Goal: Information Seeking & Learning: Learn about a topic

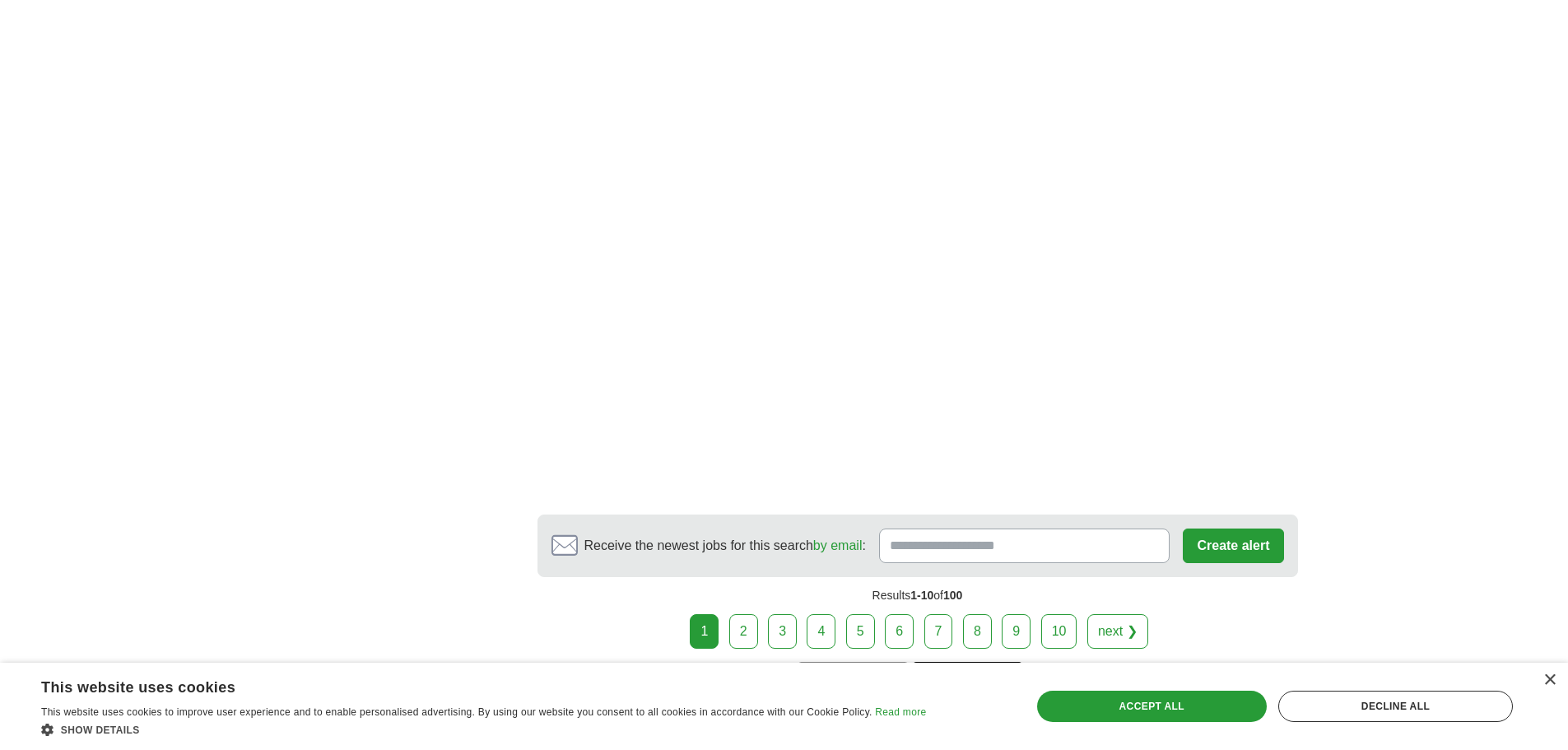
scroll to position [2387, 0]
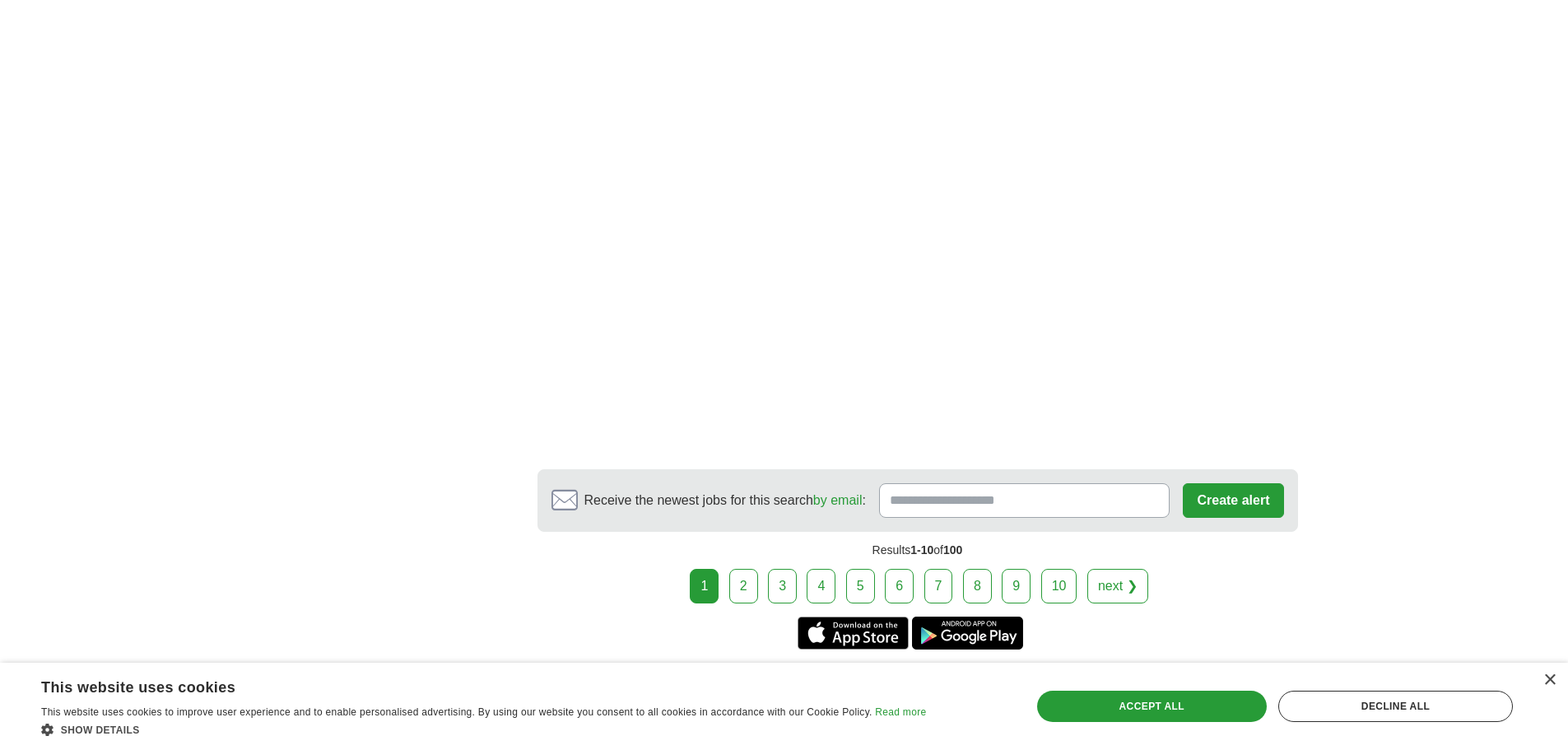
click at [1128, 569] on link "next ❯" at bounding box center [1118, 586] width 61 height 35
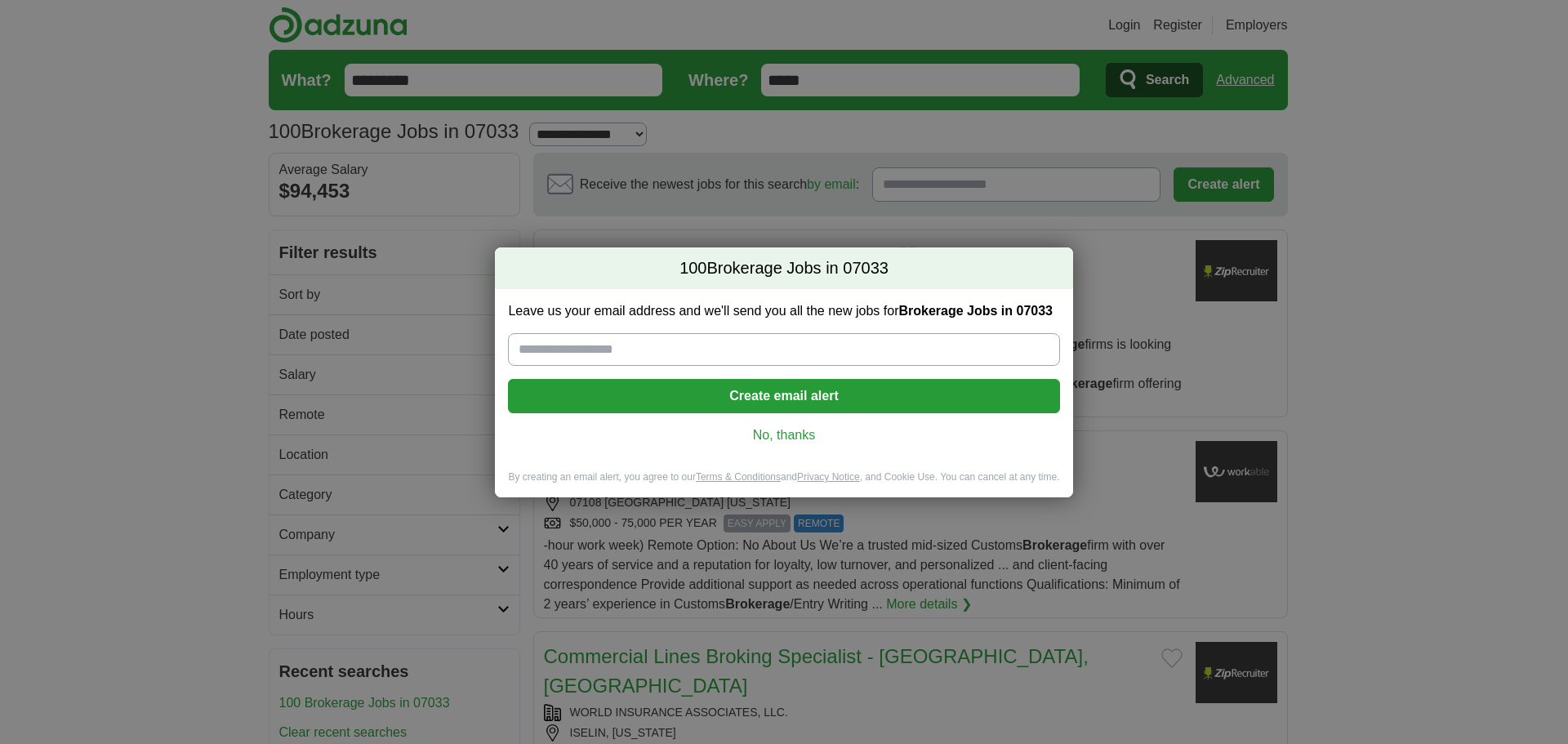
click at [789, 432] on link "No, thanks" at bounding box center [783, 435] width 525 height 18
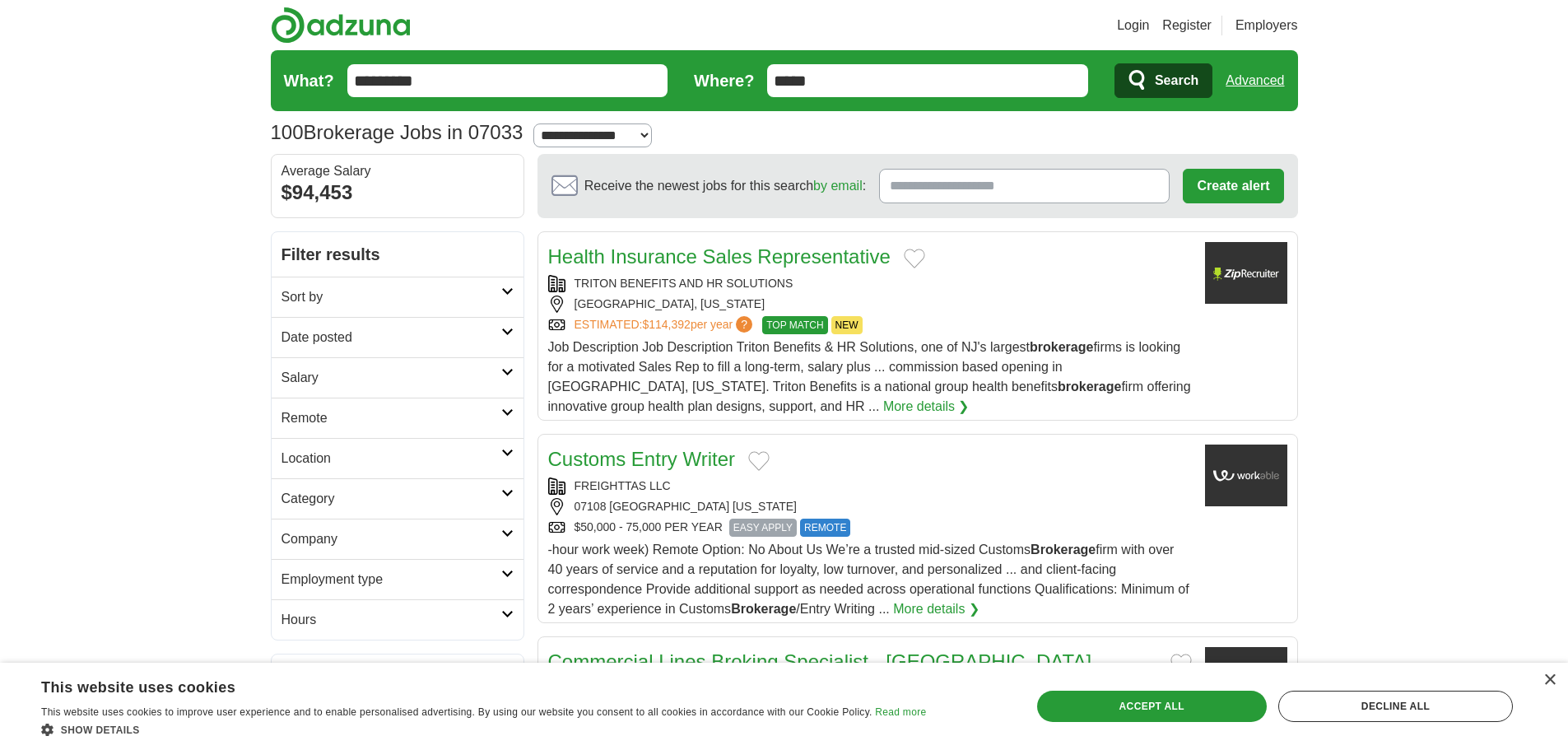
click at [510, 414] on icon at bounding box center [507, 412] width 13 height 8
click at [334, 460] on link "Remote jobs" at bounding box center [319, 457] width 75 height 14
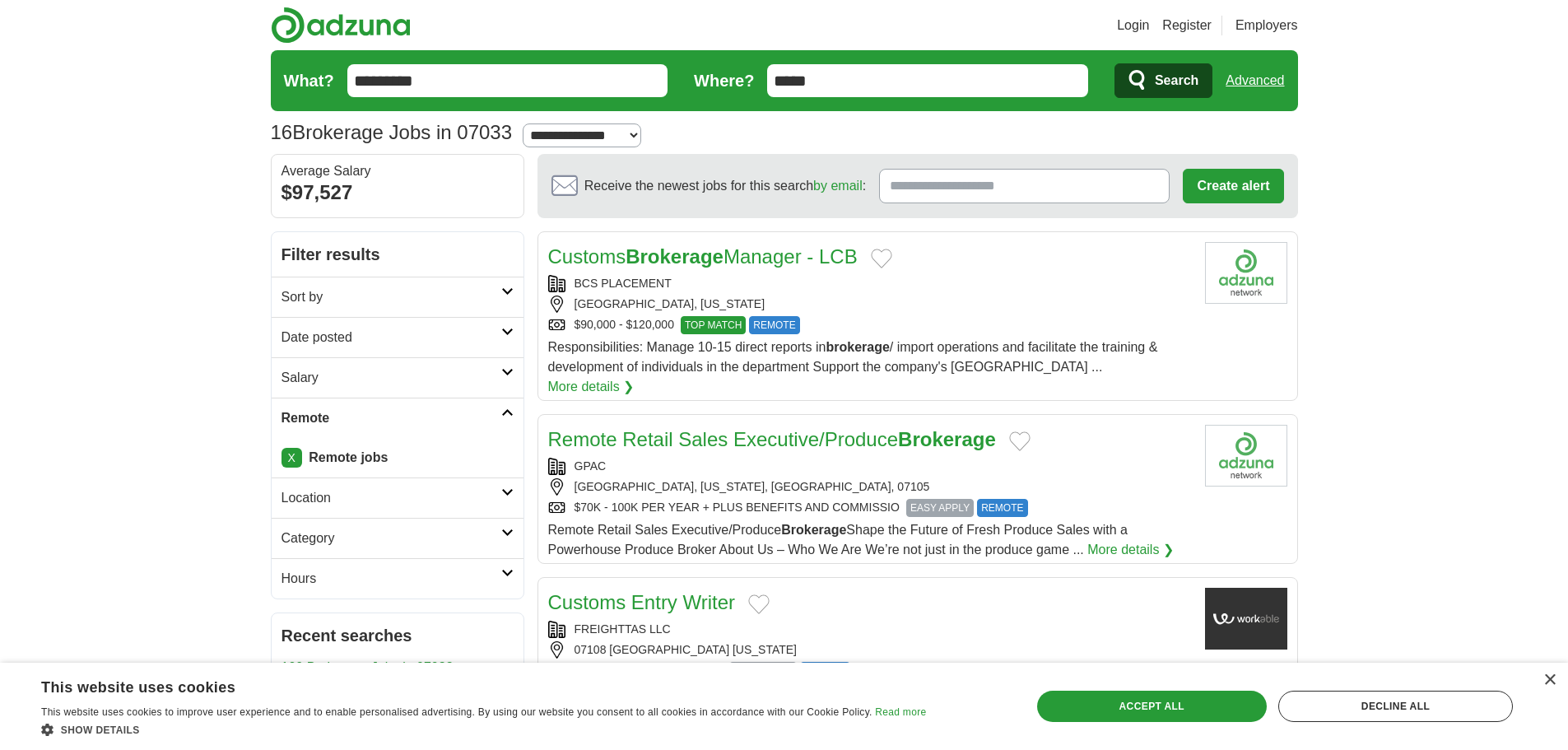
click at [502, 91] on input "*********" at bounding box center [507, 80] width 321 height 33
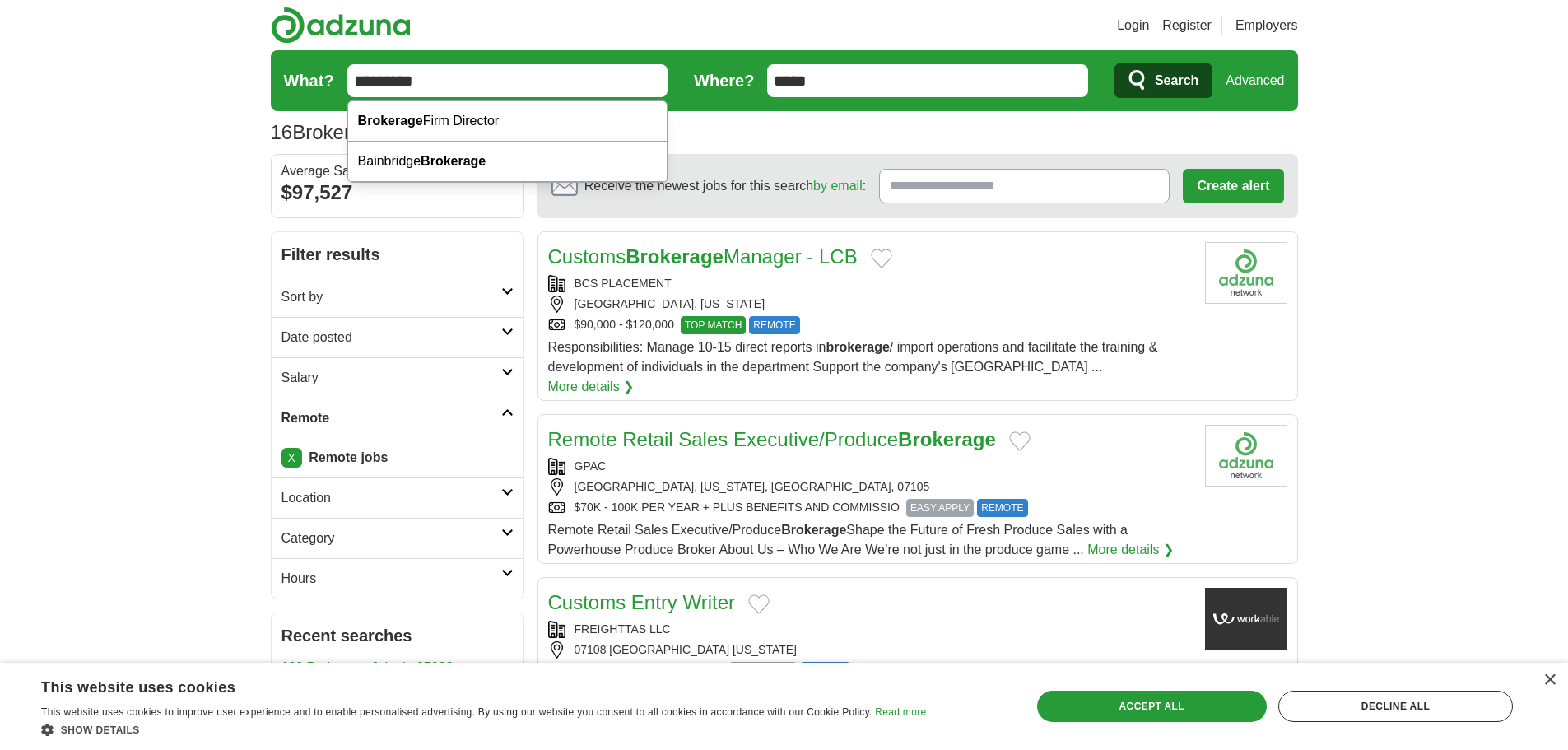
click at [501, 92] on input "*********" at bounding box center [507, 80] width 321 height 33
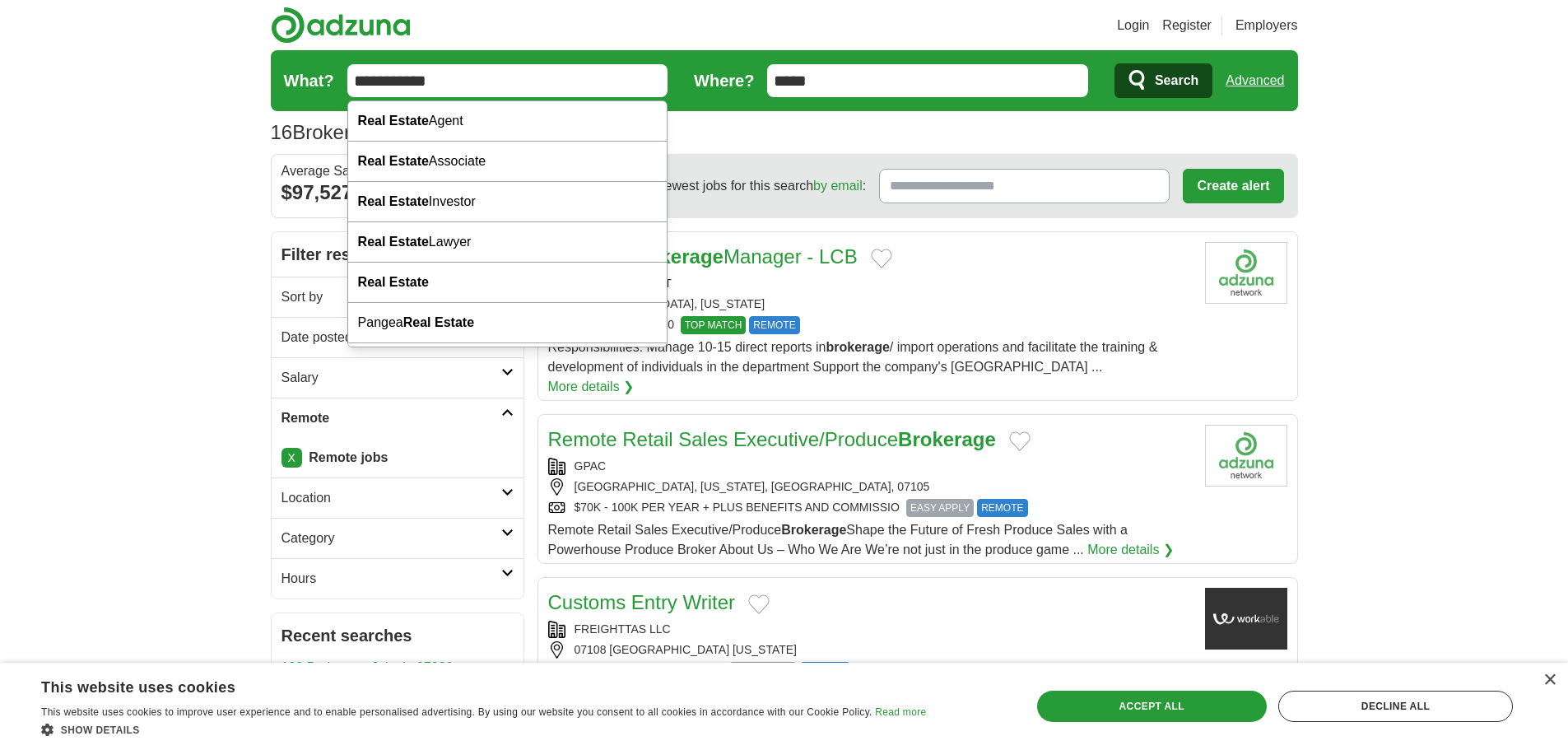
type input "**********"
click at [1114, 63] on button "Search" at bounding box center [1163, 80] width 98 height 35
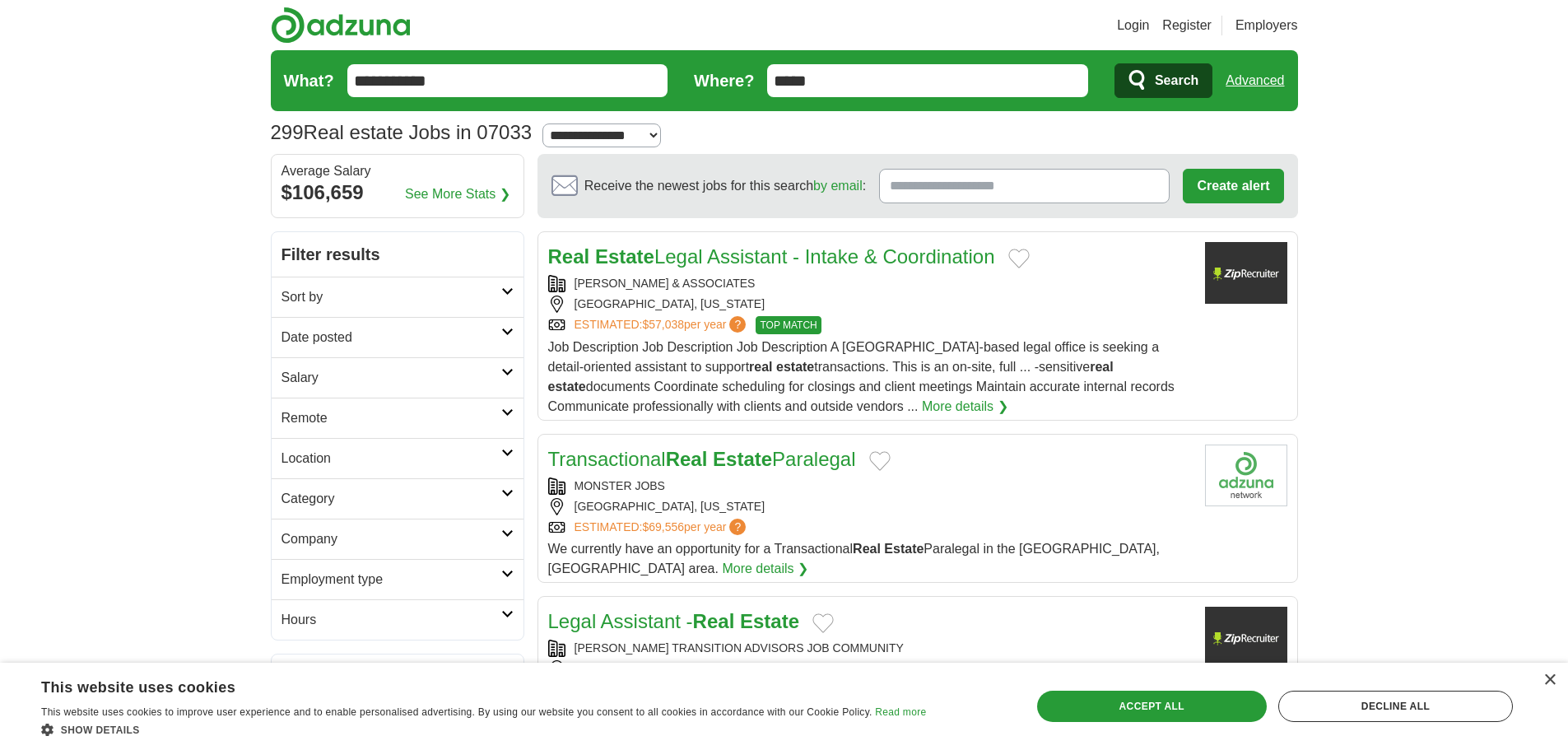
click at [511, 414] on icon at bounding box center [507, 412] width 13 height 8
click at [332, 460] on link "Remote jobs" at bounding box center [319, 457] width 75 height 14
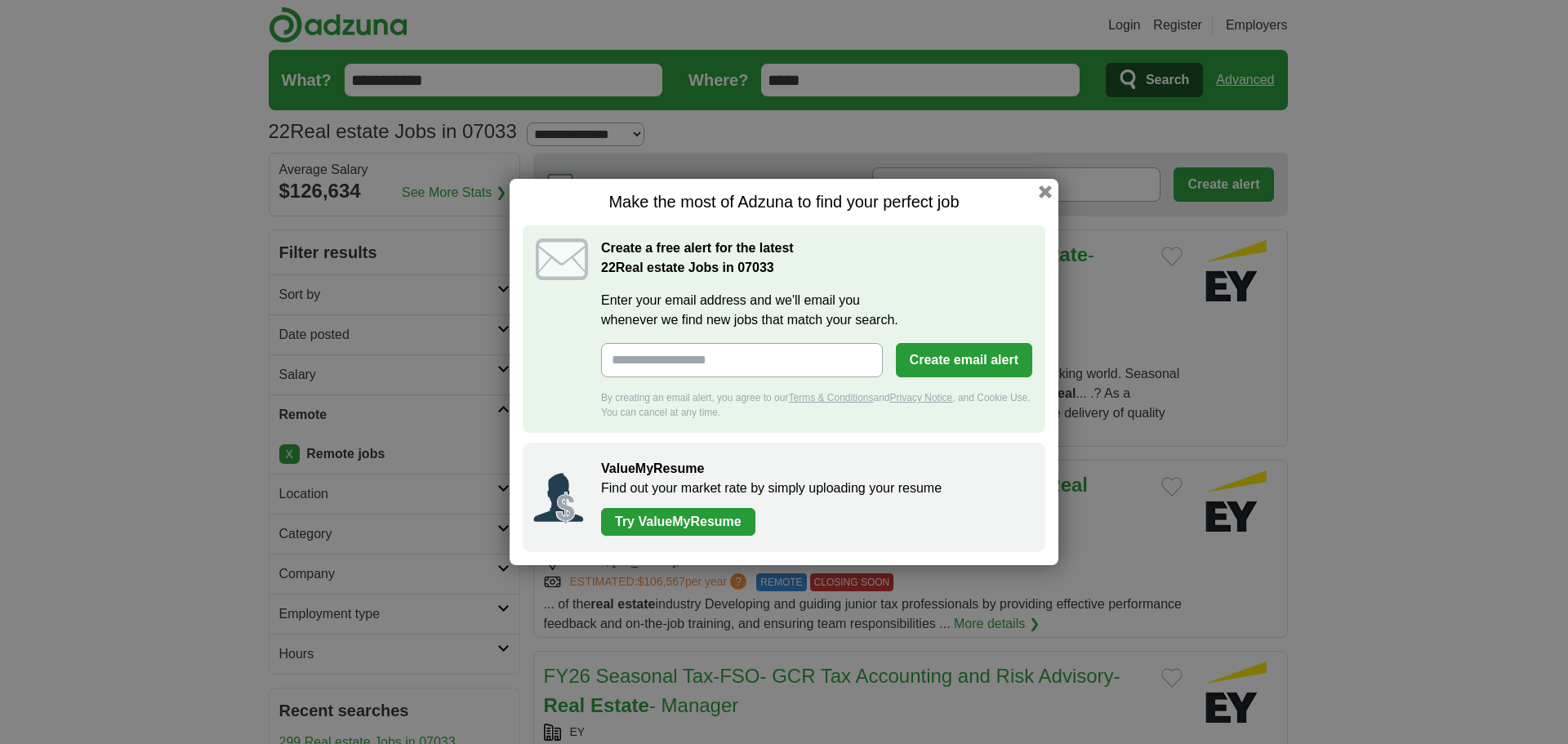
click at [1040, 191] on button "button" at bounding box center [1046, 192] width 13 height 13
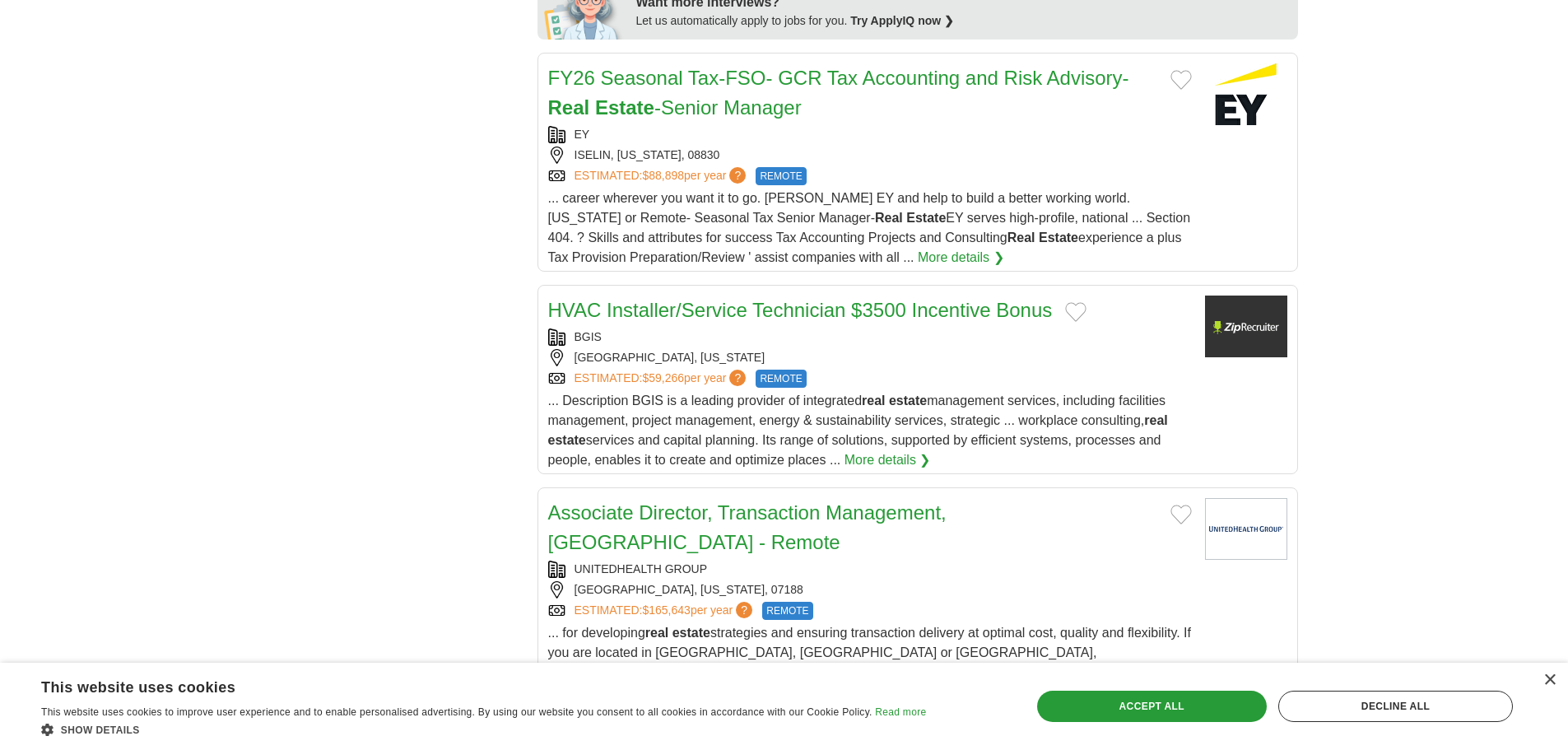
scroll to position [988, 0]
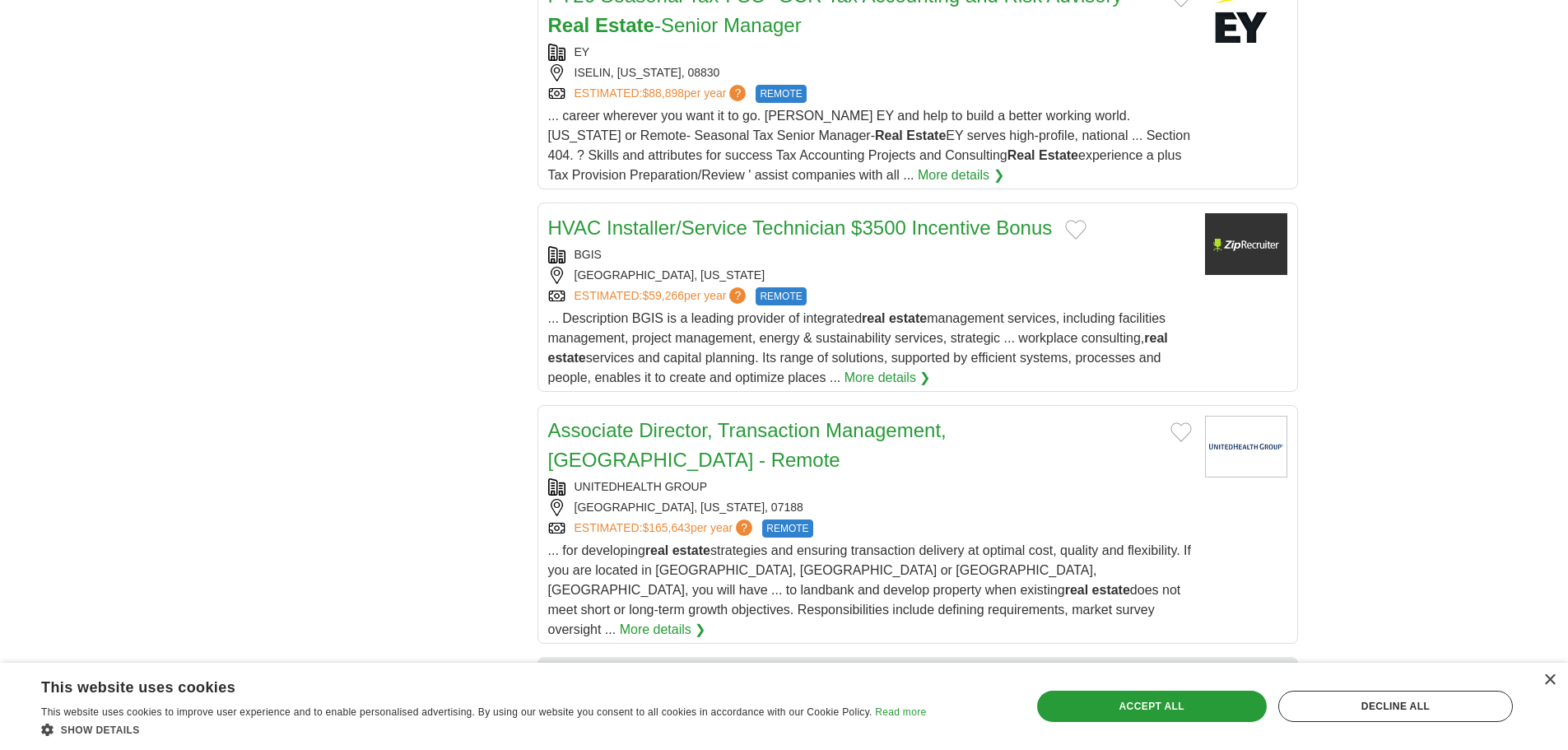
click at [910, 433] on link "Associate Director, Transaction Management, East Region - Remote" at bounding box center [748, 444] width 399 height 52
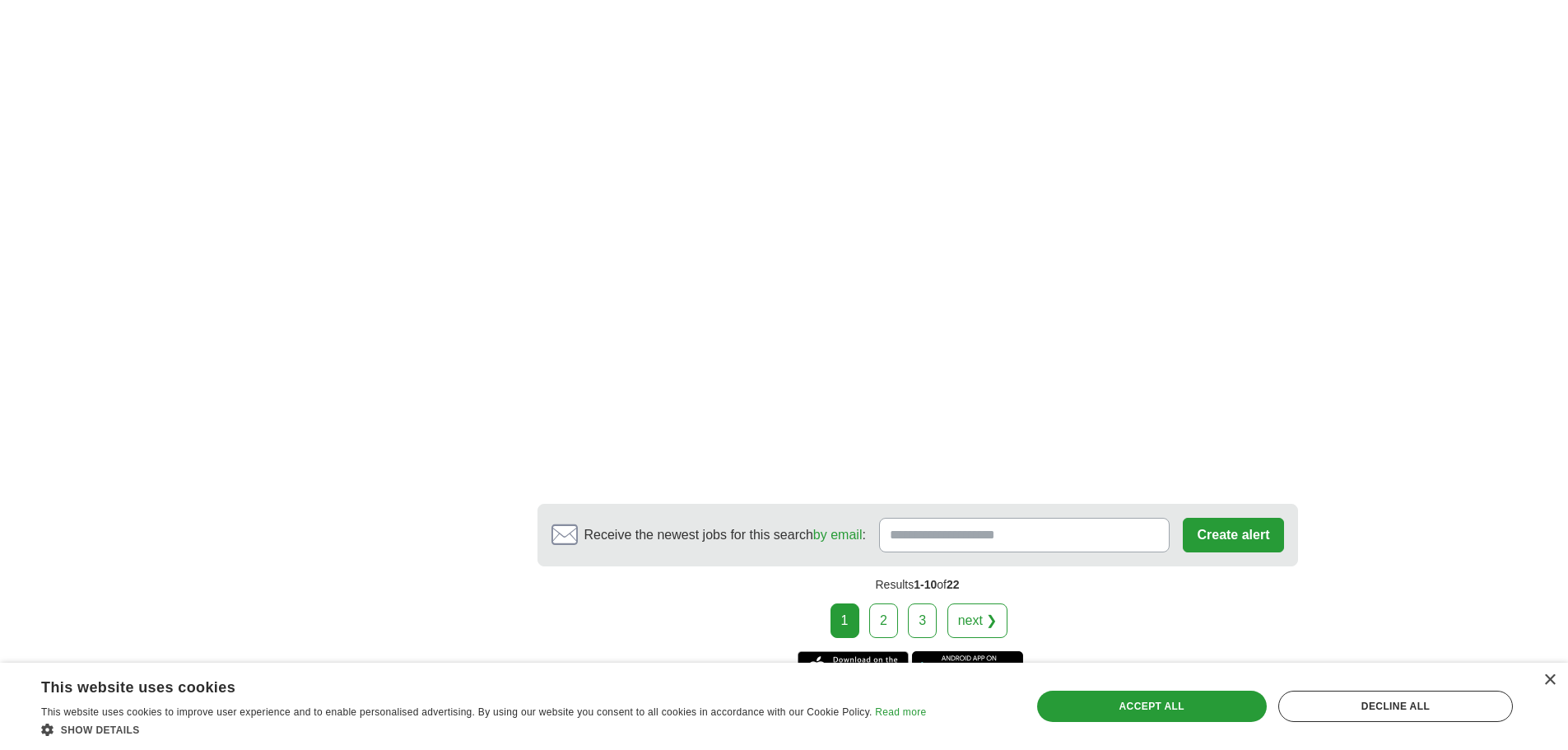
scroll to position [2881, 0]
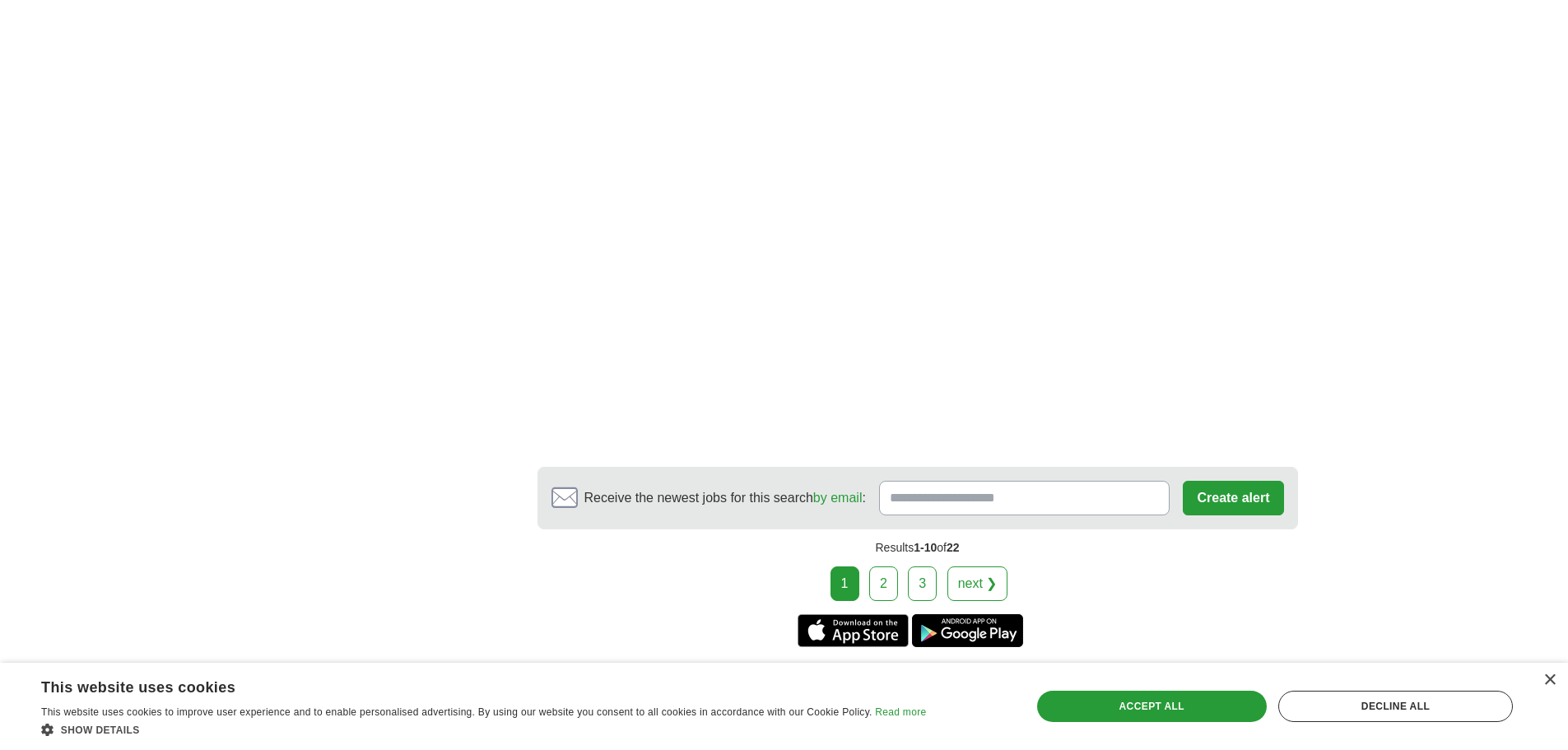
click at [980, 566] on link "next ❯" at bounding box center [978, 583] width 61 height 35
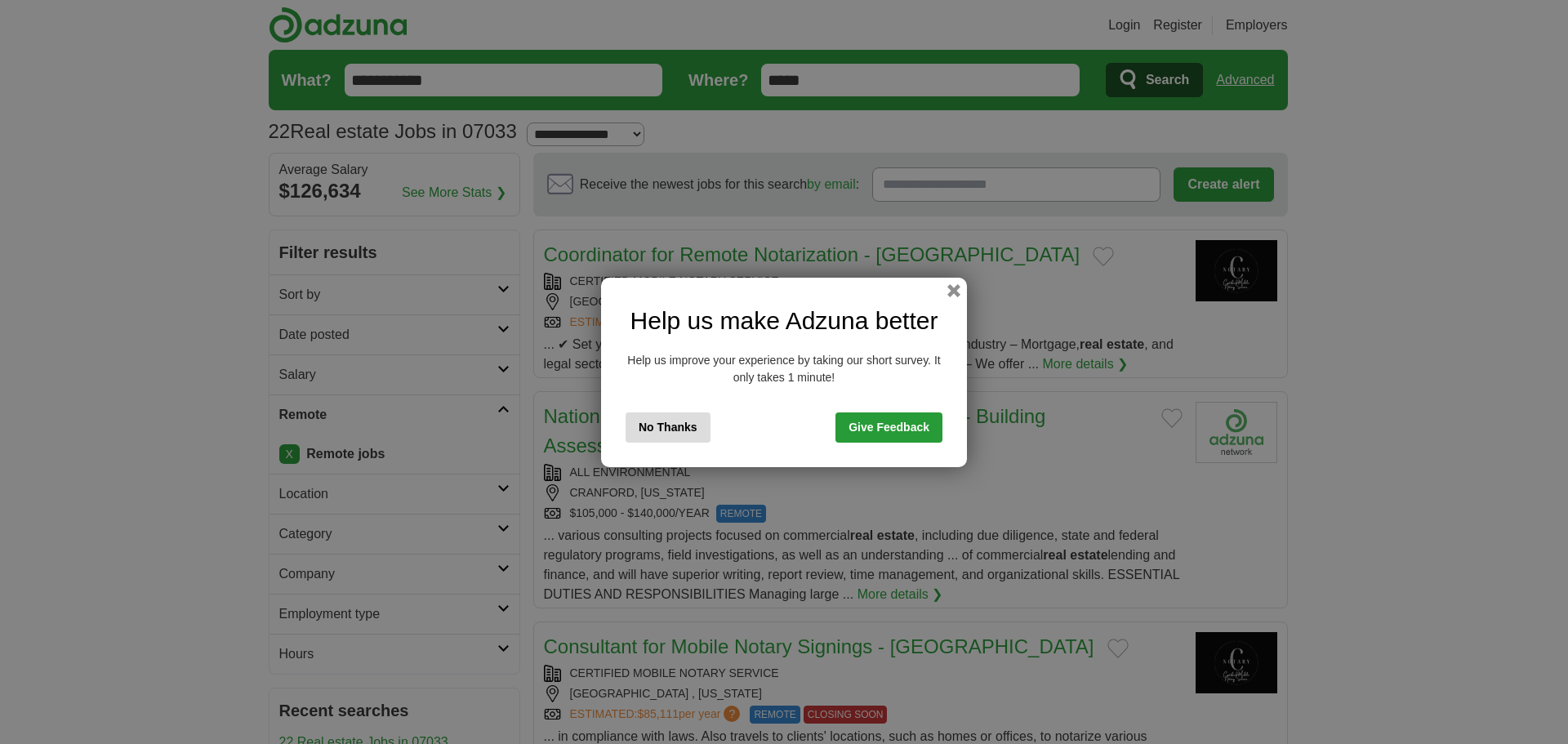
click at [663, 427] on button "No Thanks" at bounding box center [668, 427] width 85 height 30
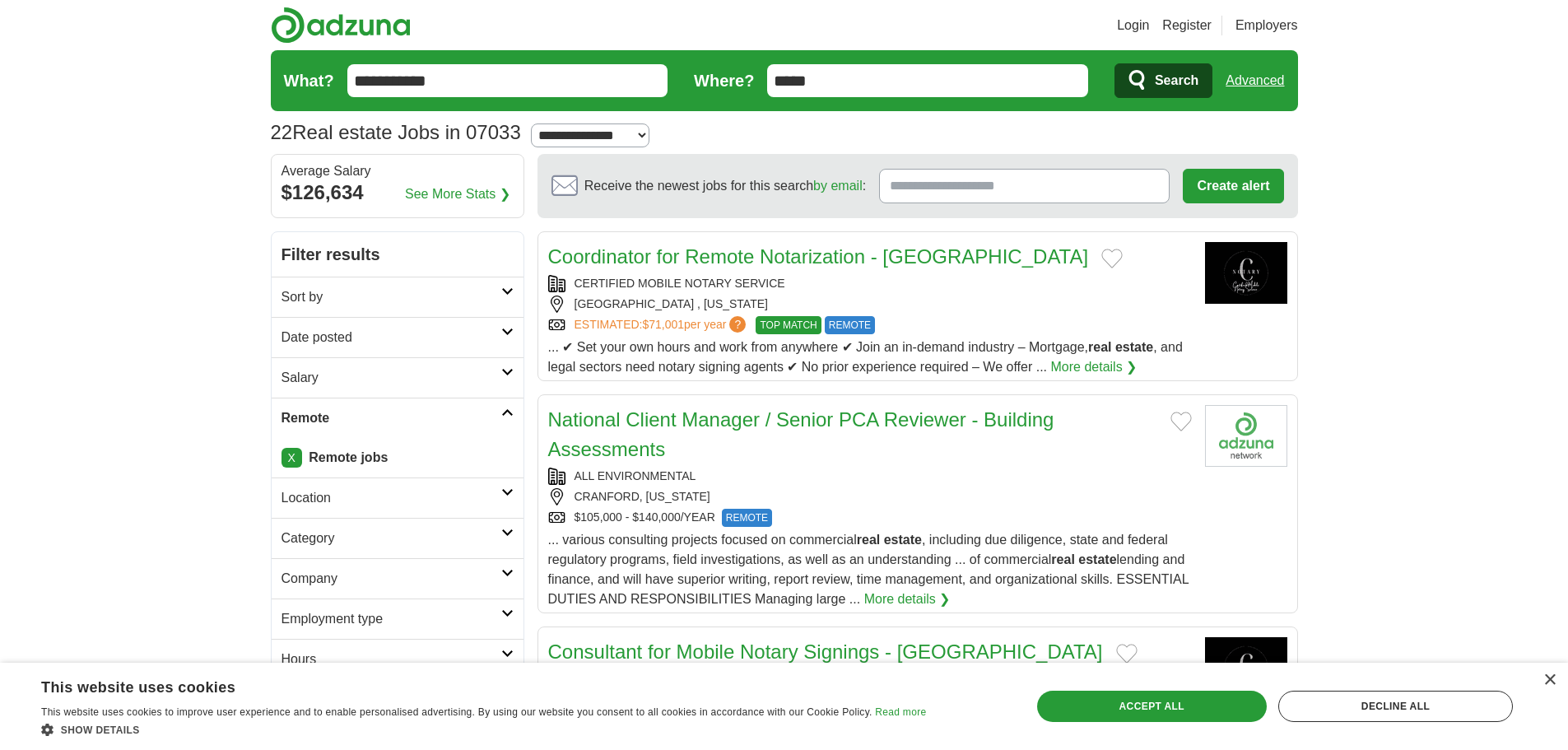
click at [882, 426] on link "National Client Manager / Senior PCA Reviewer - Building Assessments" at bounding box center [802, 433] width 506 height 52
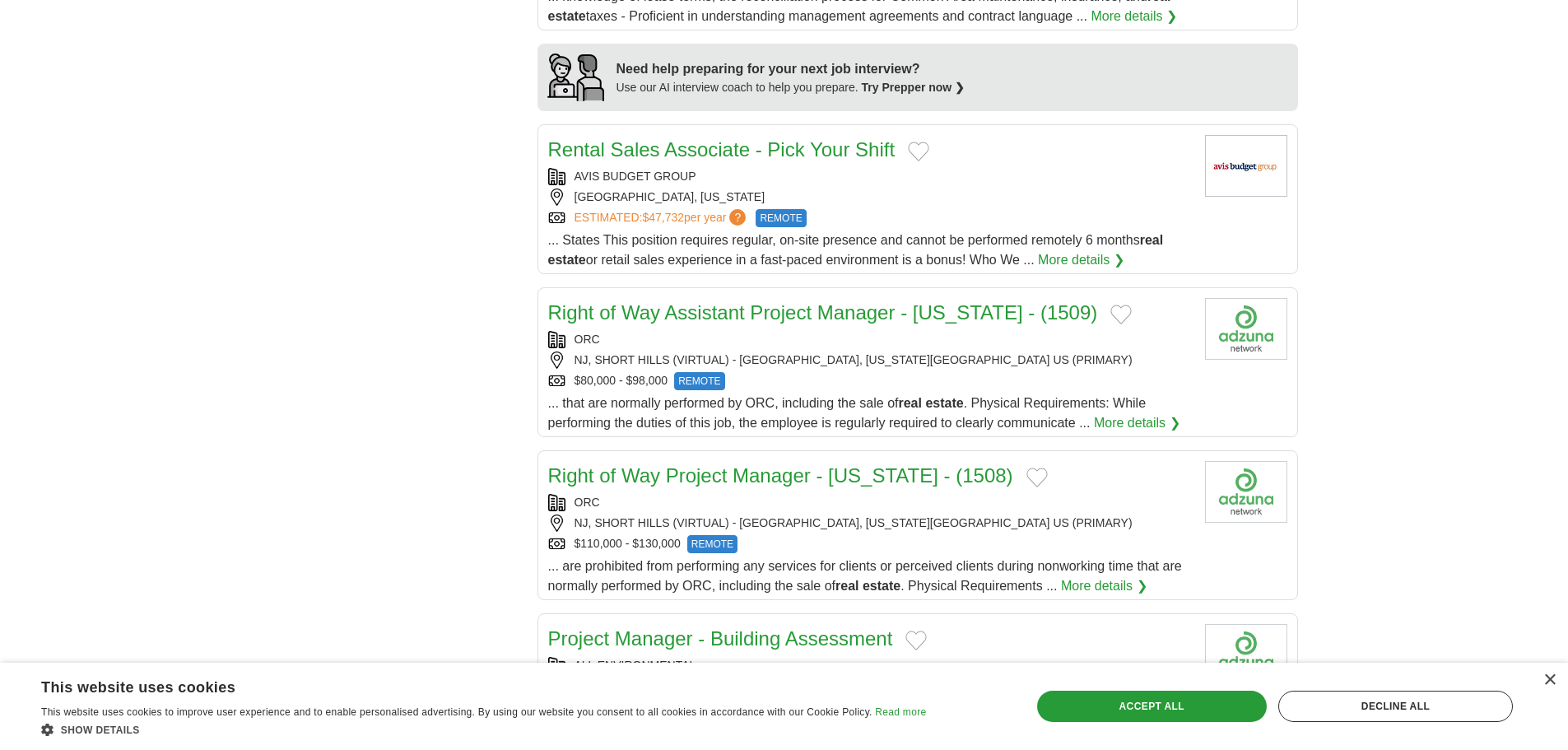
scroll to position [1399, 0]
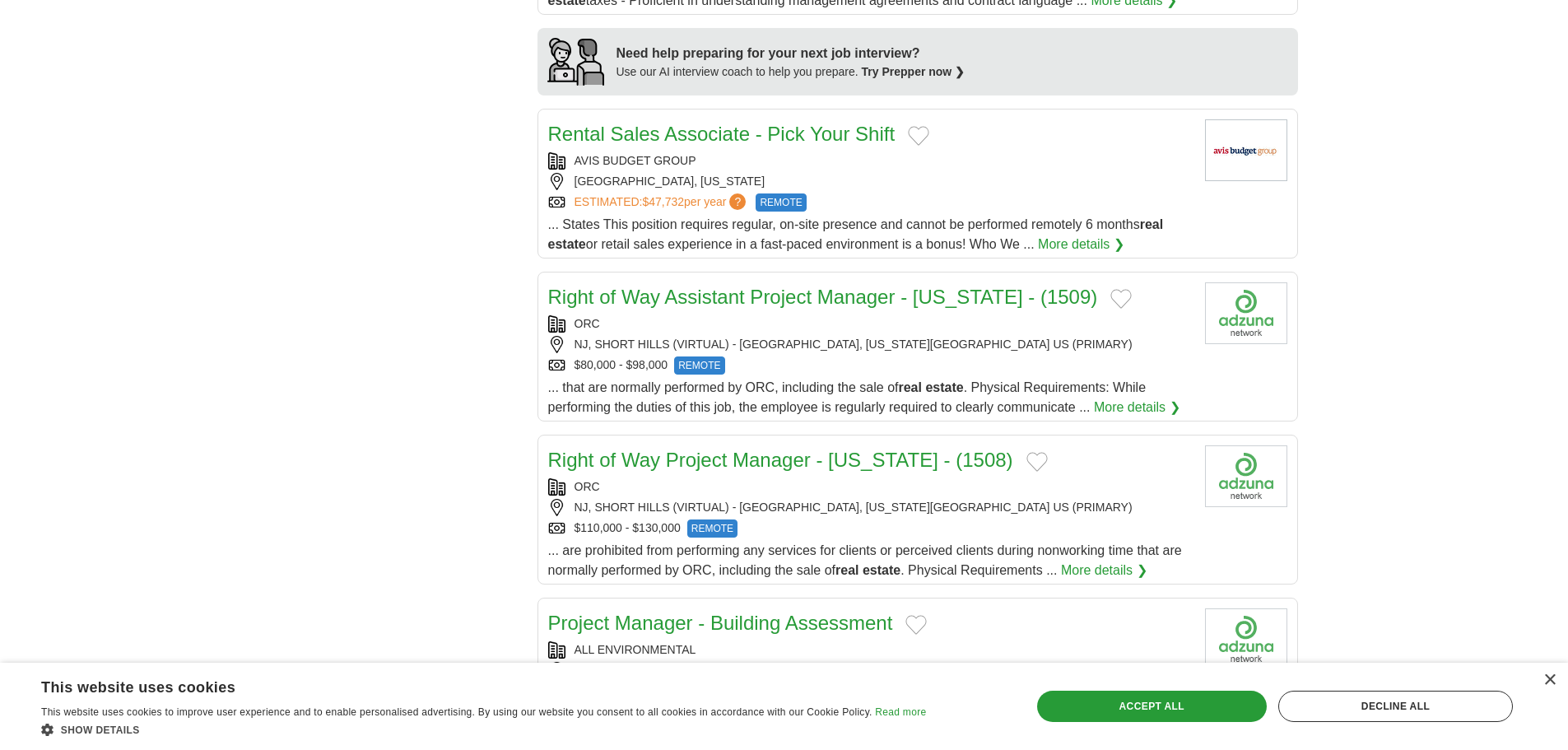
click at [797, 285] on link "Right of Way Assistant Project Manager - New Jersey - (1509)" at bounding box center [823, 296] width 549 height 22
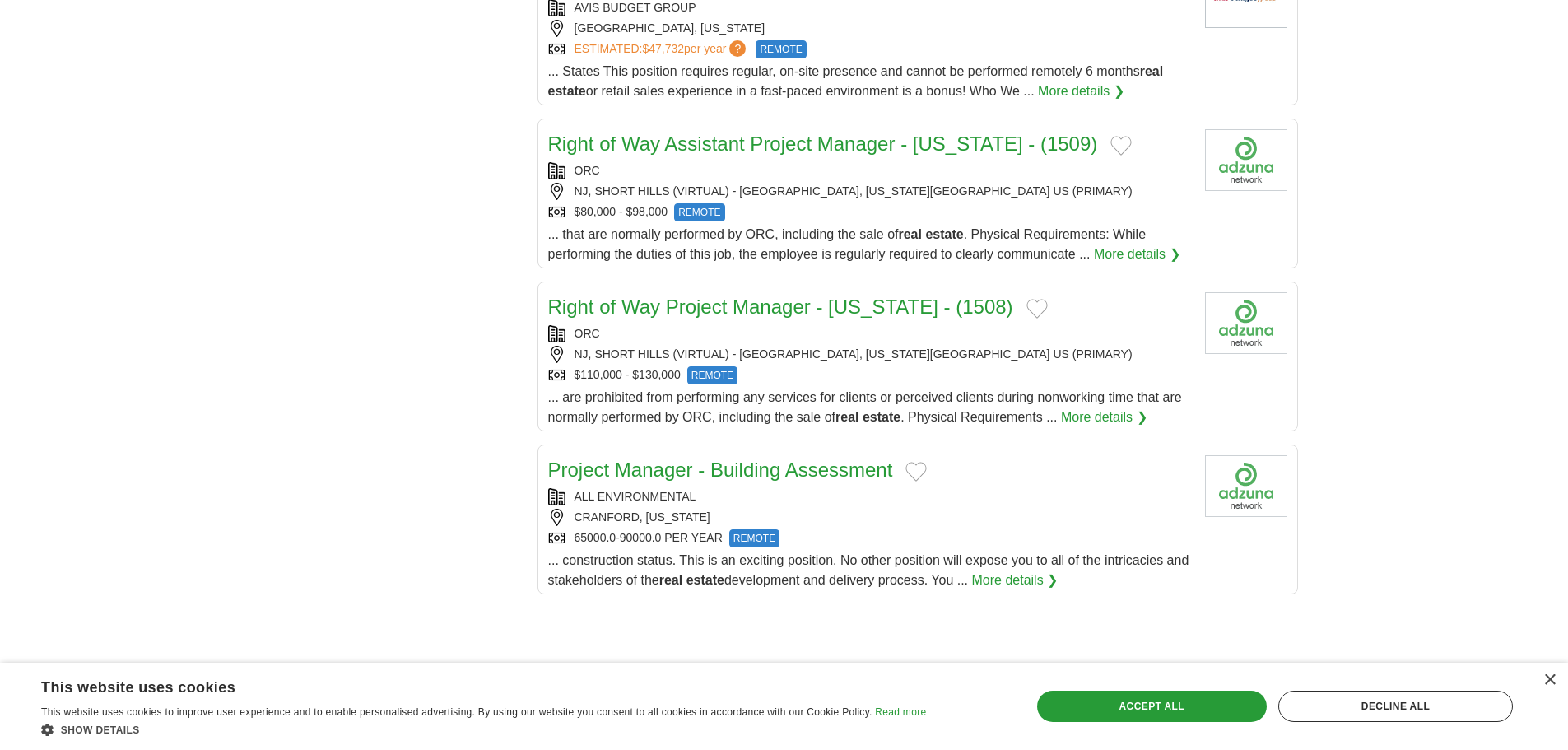
scroll to position [1563, 0]
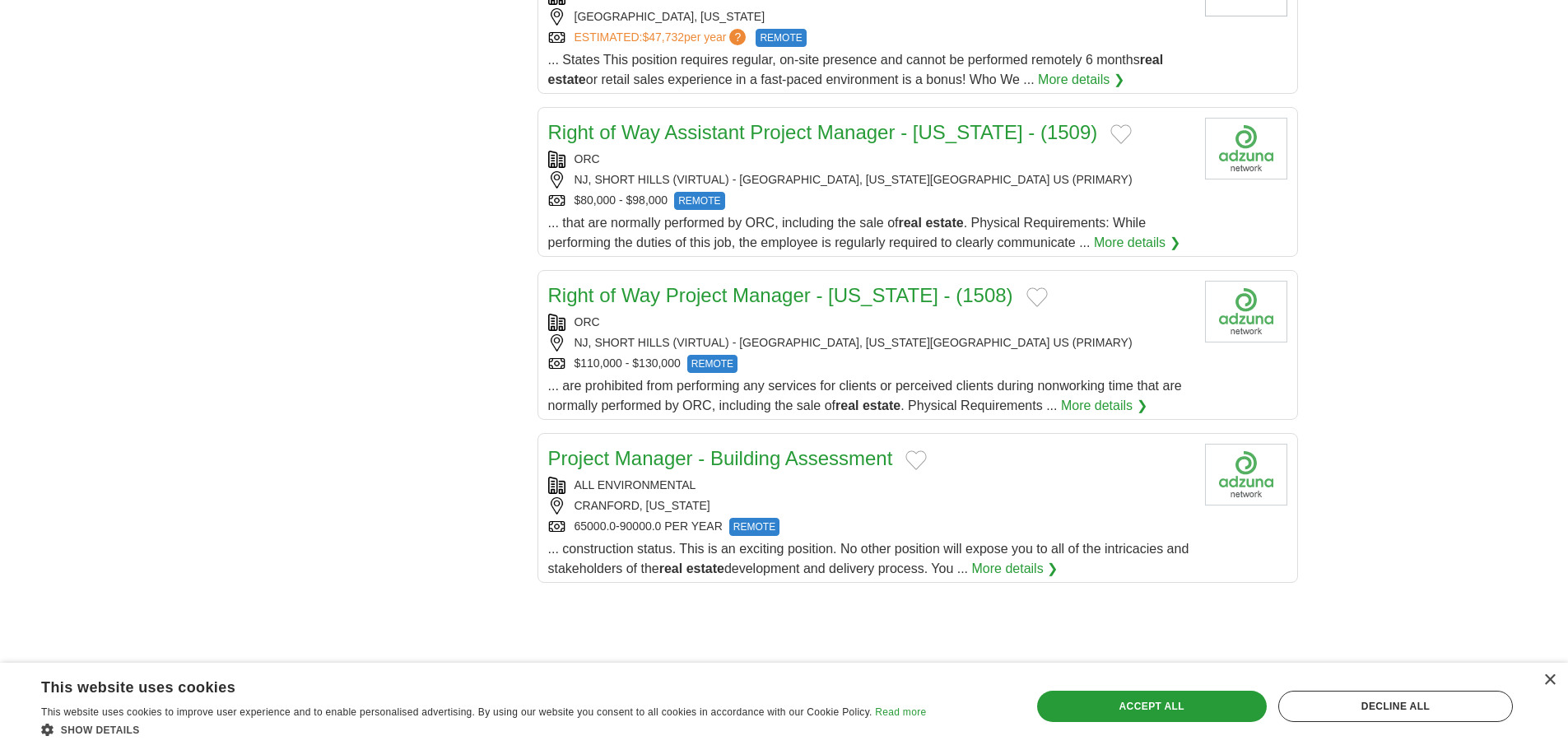
click at [823, 447] on link "Project Manager - Building Assessment" at bounding box center [721, 458] width 345 height 22
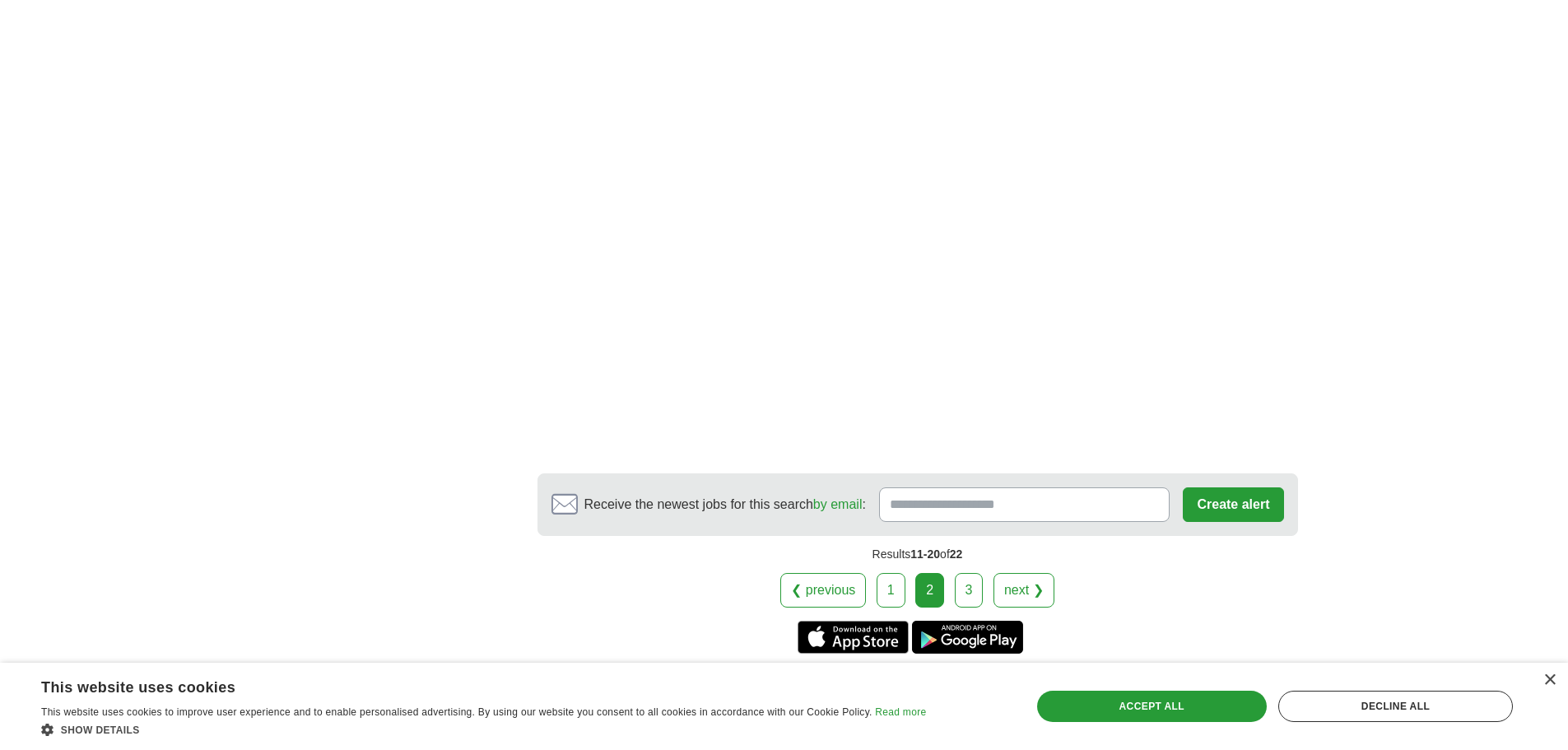
scroll to position [2716, 0]
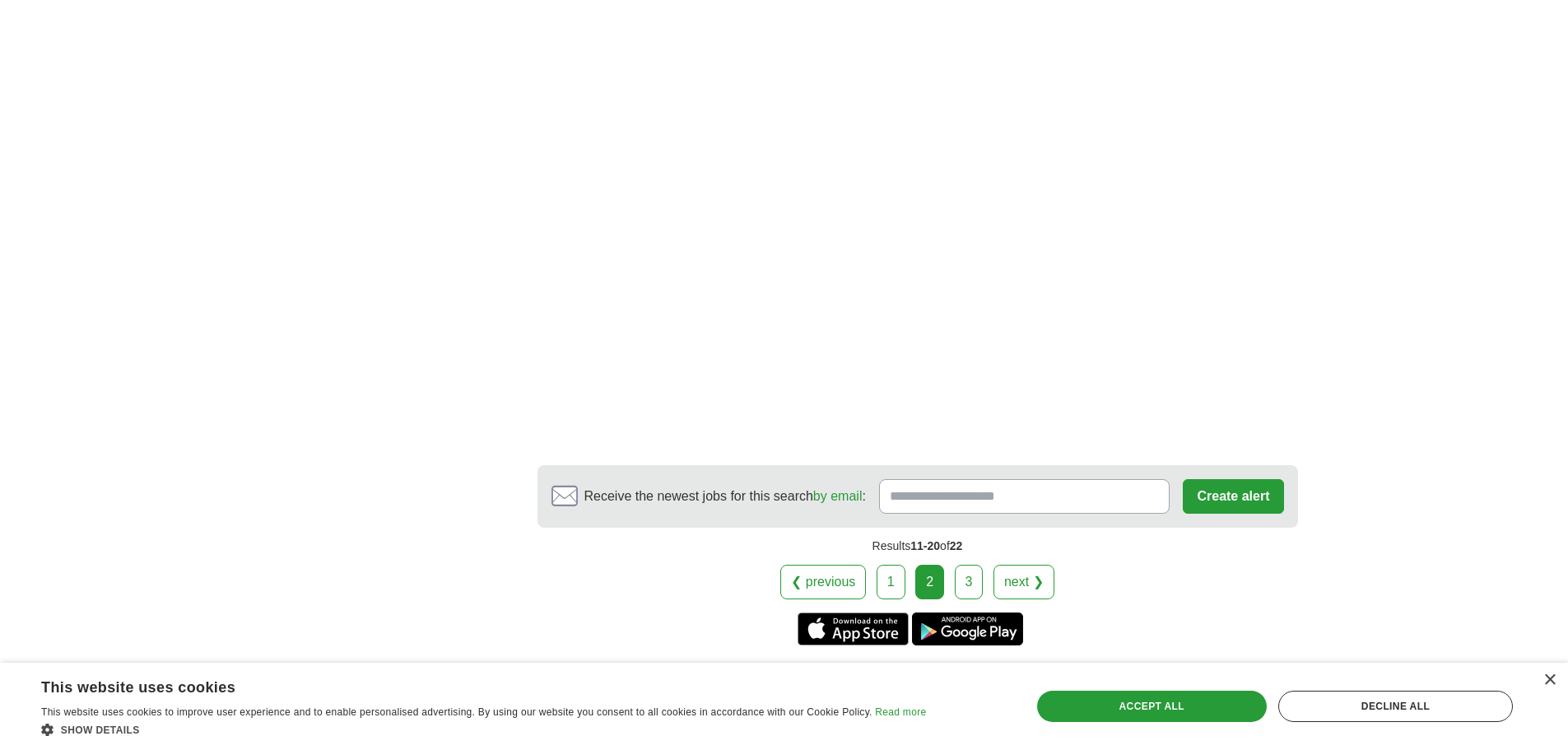
click at [1019, 565] on link "next ❯" at bounding box center [1024, 582] width 61 height 35
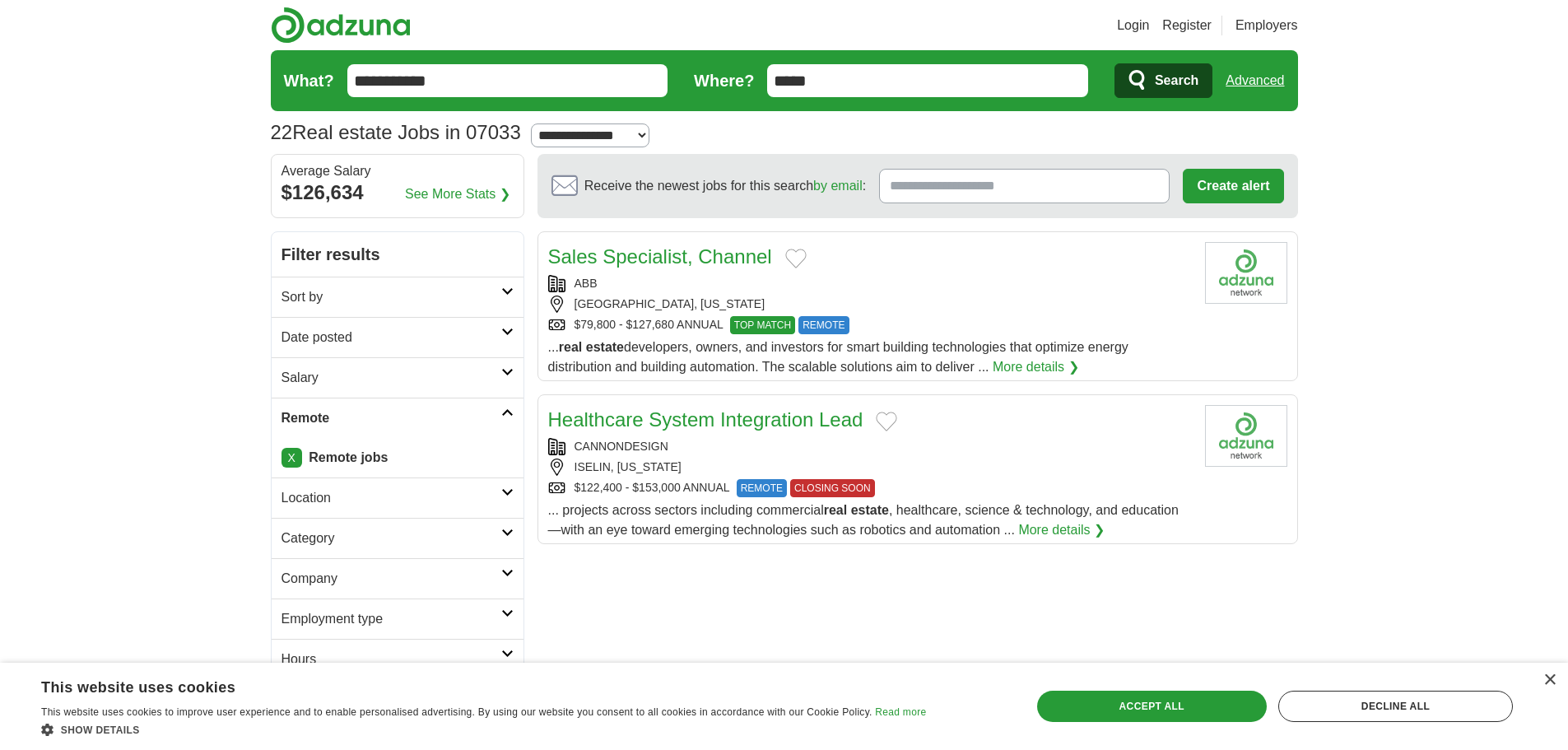
click at [351, 25] on img at bounding box center [340, 25] width 140 height 37
